Goal: Task Accomplishment & Management: Manage account settings

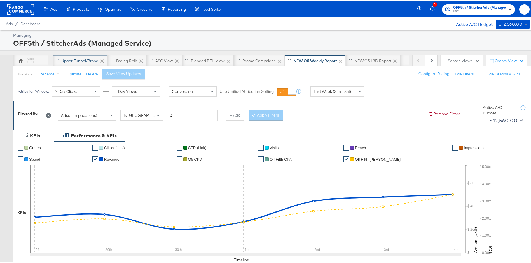
click at [79, 64] on div "Upper Funnel/Brand" at bounding box center [80, 60] width 55 height 12
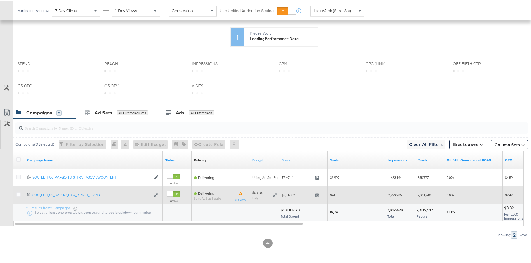
scroll to position [222, 0]
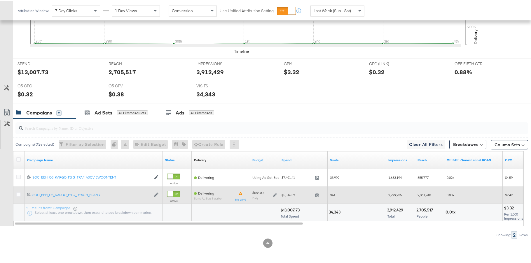
click at [273, 195] on icon at bounding box center [275, 194] width 4 height 4
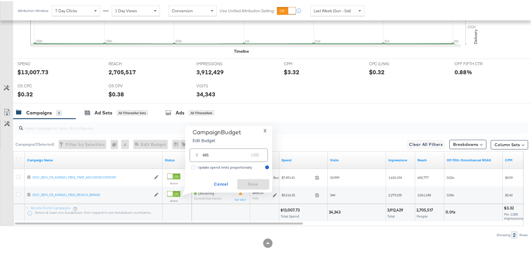
click at [205, 155] on input "685" at bounding box center [226, 152] width 46 height 13
type input "625"
click at [266, 131] on span "X" at bounding box center [264, 130] width 3 height 8
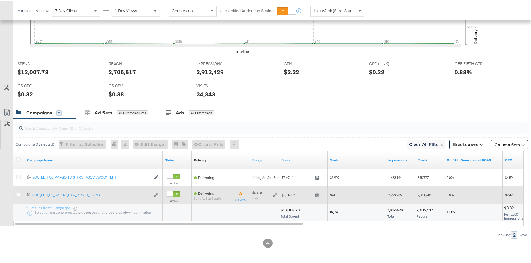
click at [273, 194] on icon at bounding box center [275, 194] width 4 height 4
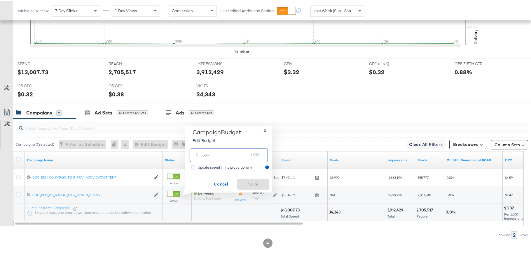
drag, startPoint x: 205, startPoint y: 155, endPoint x: 216, endPoint y: 153, distance: 11.2
click at [216, 153] on input "685" at bounding box center [226, 152] width 46 height 13
type input "600"
click at [253, 187] on button "Save" at bounding box center [253, 183] width 32 height 11
